Goal: Navigation & Orientation: Find specific page/section

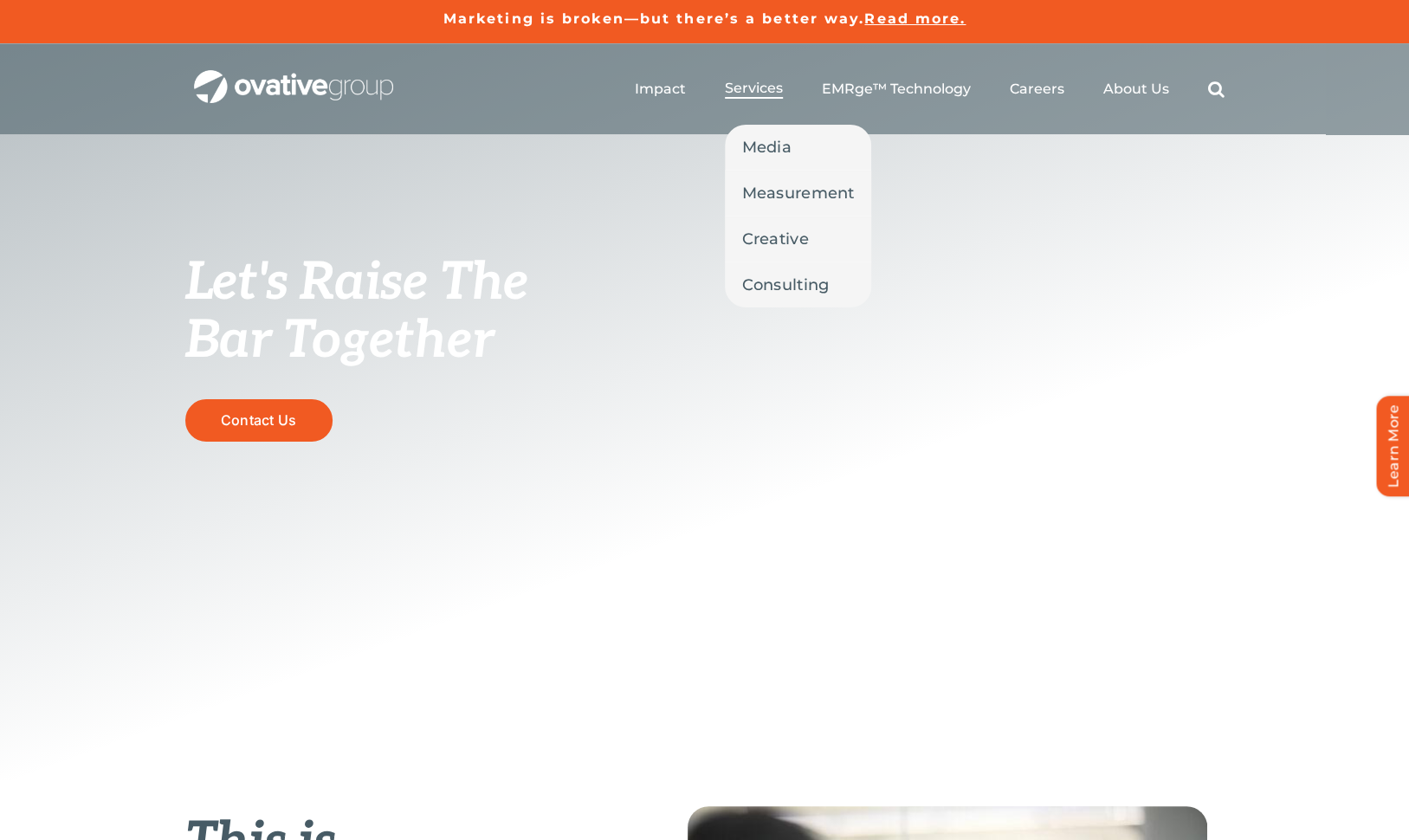
click at [753, 89] on span "Services" at bounding box center [754, 88] width 58 height 18
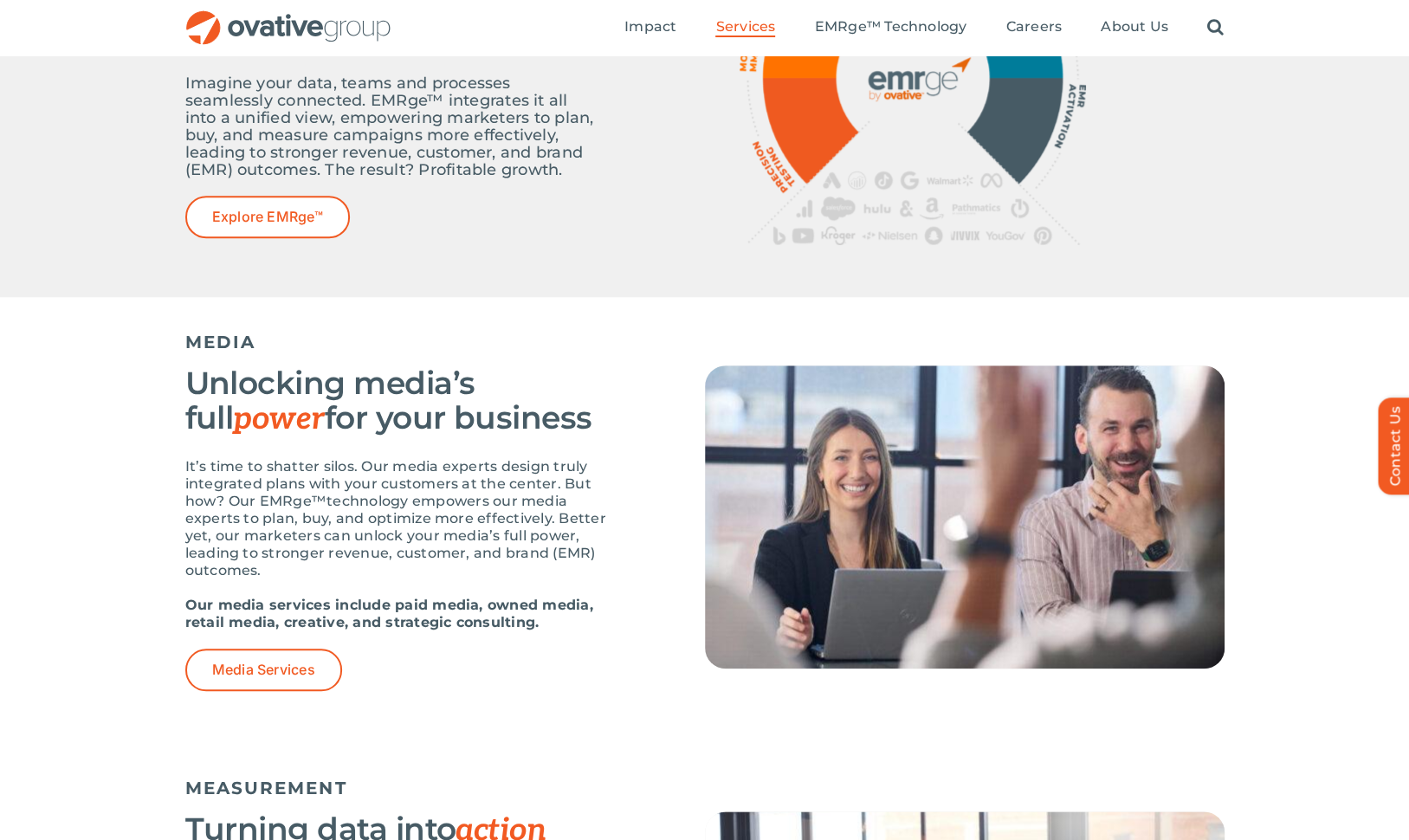
scroll to position [692, 0]
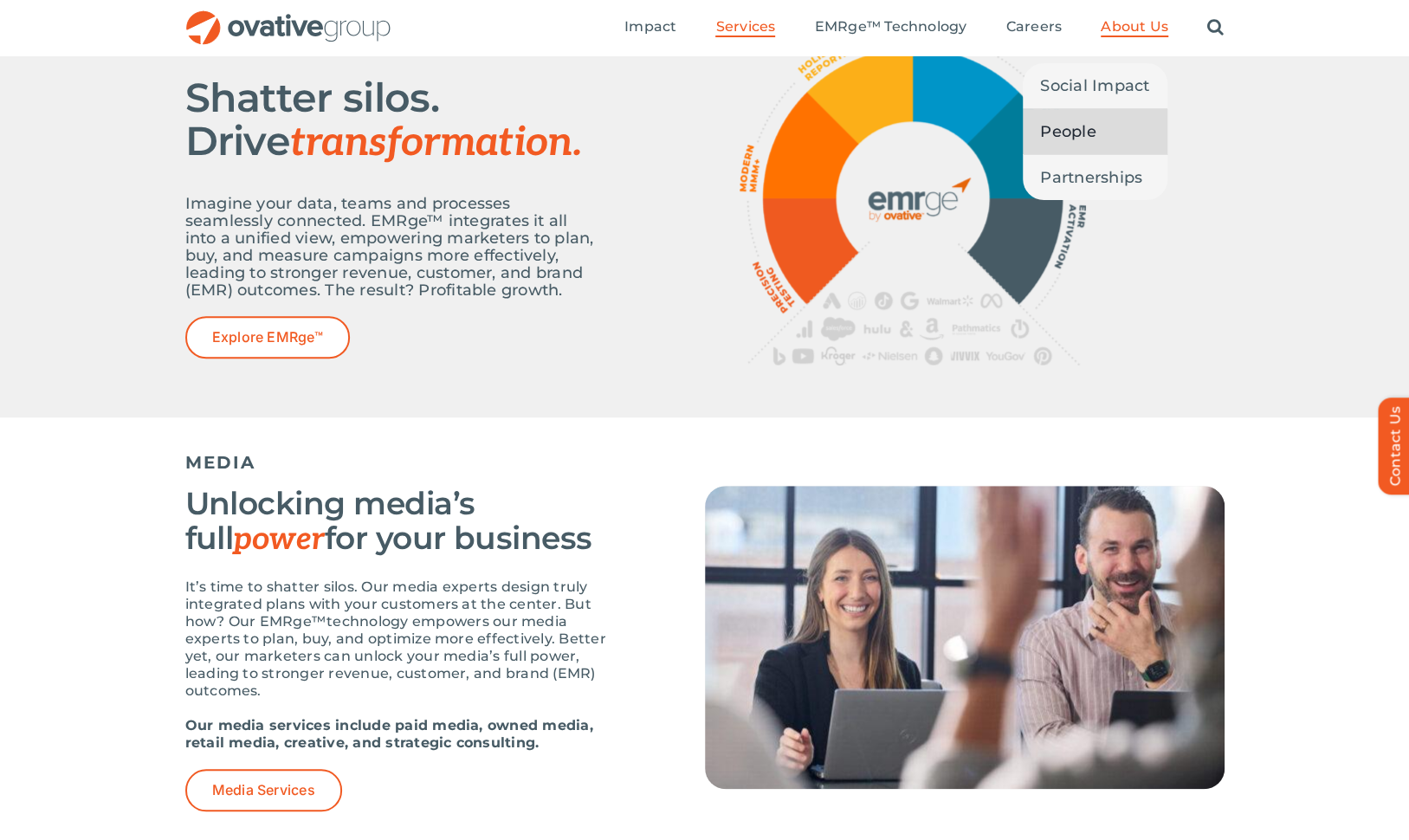
click at [1095, 132] on span "People" at bounding box center [1068, 132] width 57 height 24
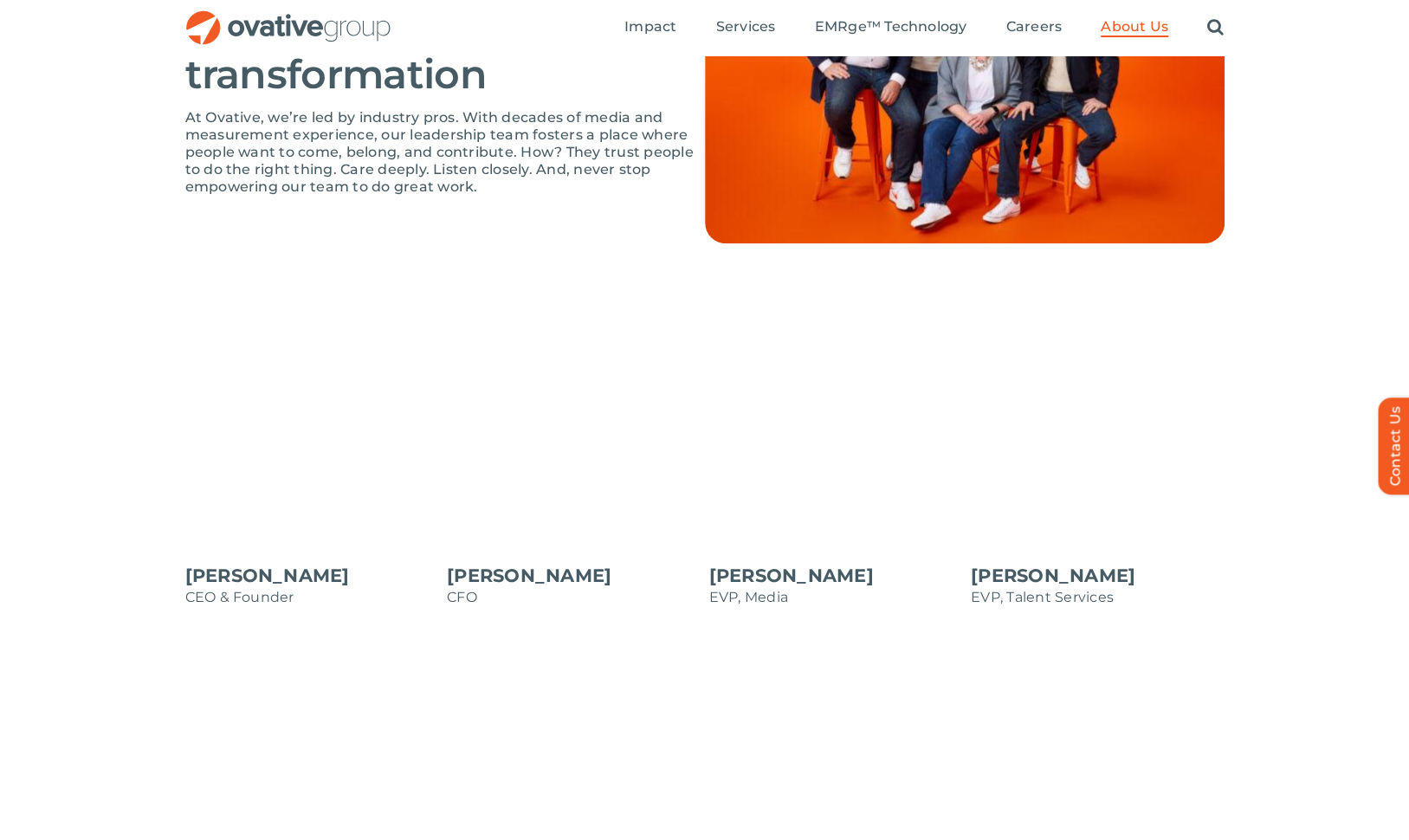
scroll to position [1212, 0]
